Goal: Find specific page/section: Find specific page/section

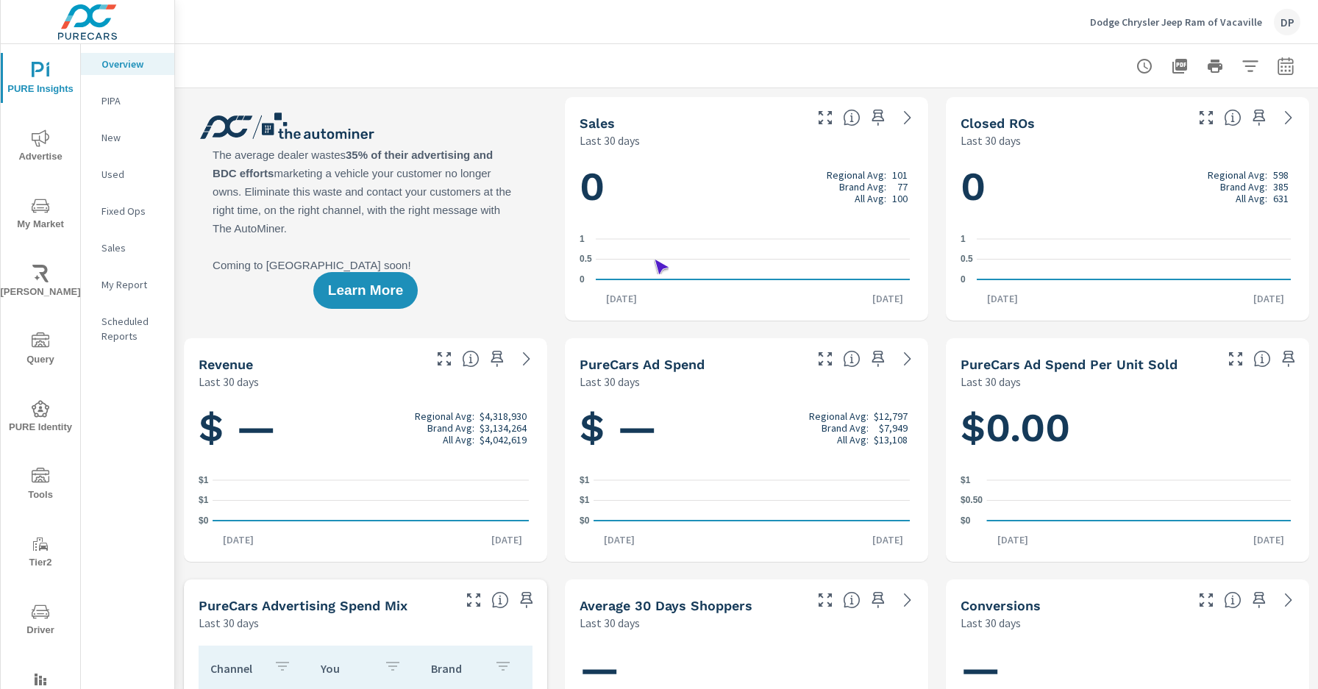
scroll to position [1, 0]
click at [38, 621] on span "Driver" at bounding box center [40, 621] width 71 height 36
